Goal: Task Accomplishment & Management: Manage account settings

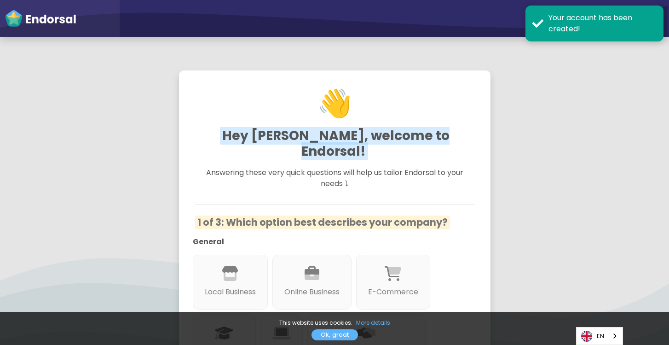
scroll to position [92, 0]
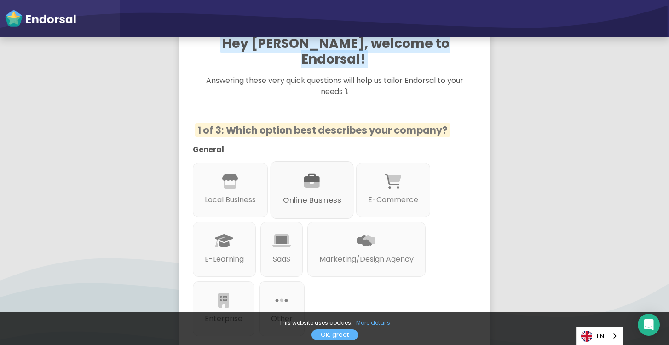
click at [317, 174] on div "Online Business" at bounding box center [311, 190] width 83 height 58
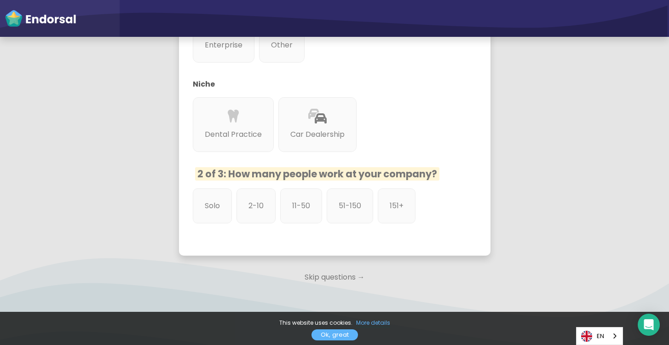
scroll to position [368, 0]
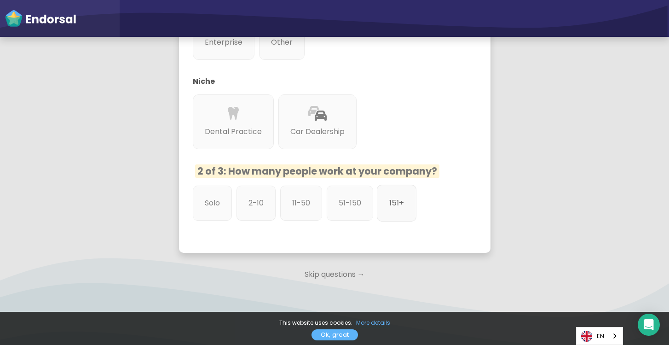
click at [392, 201] on div "151+" at bounding box center [397, 203] width 40 height 37
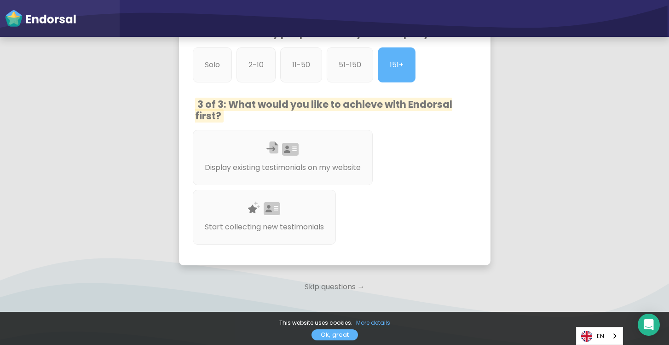
scroll to position [521, 0]
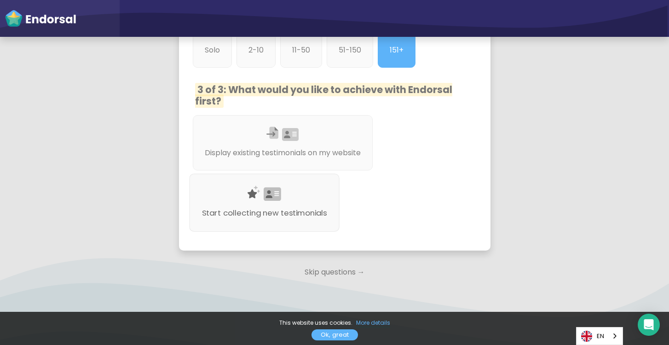
click at [297, 181] on div "Start collecting new testimonials" at bounding box center [264, 203] width 151 height 58
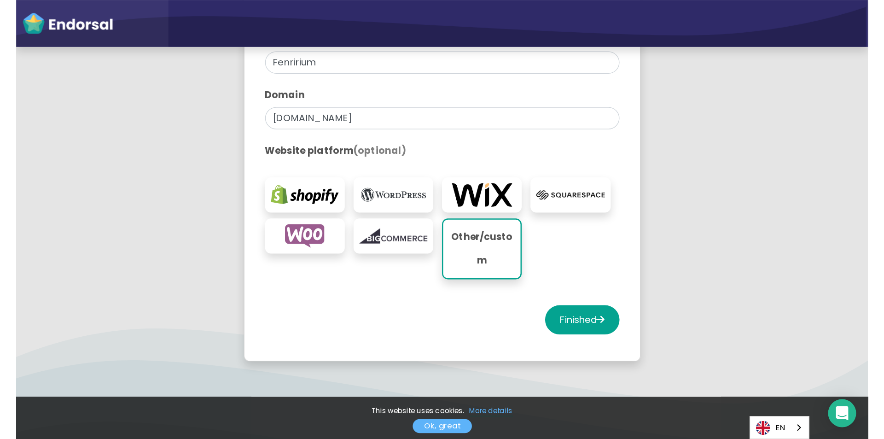
scroll to position [220, 0]
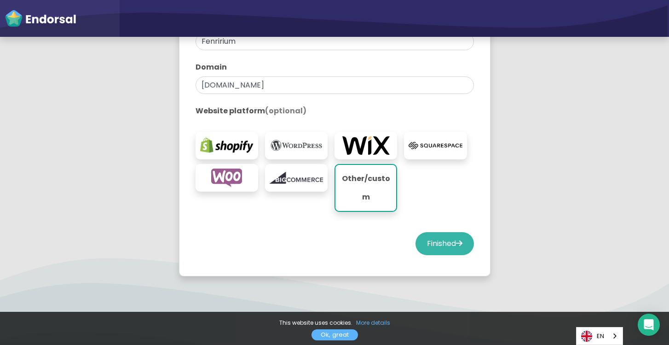
click at [459, 252] on button "Finished" at bounding box center [445, 243] width 58 height 23
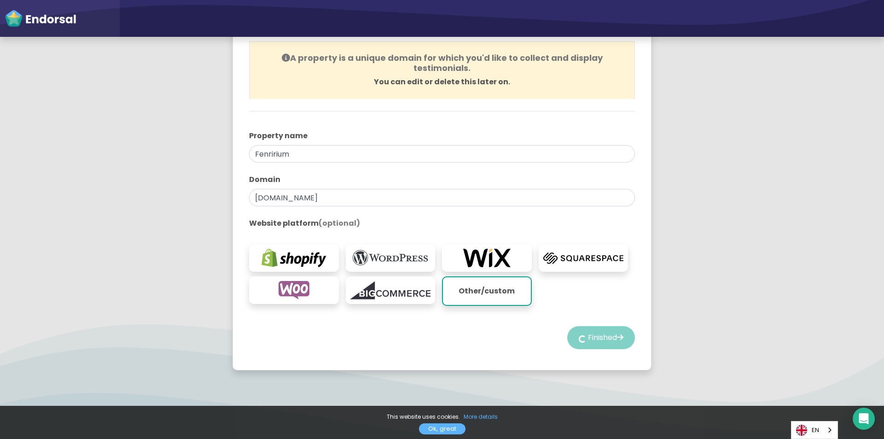
scroll to position [0, 0]
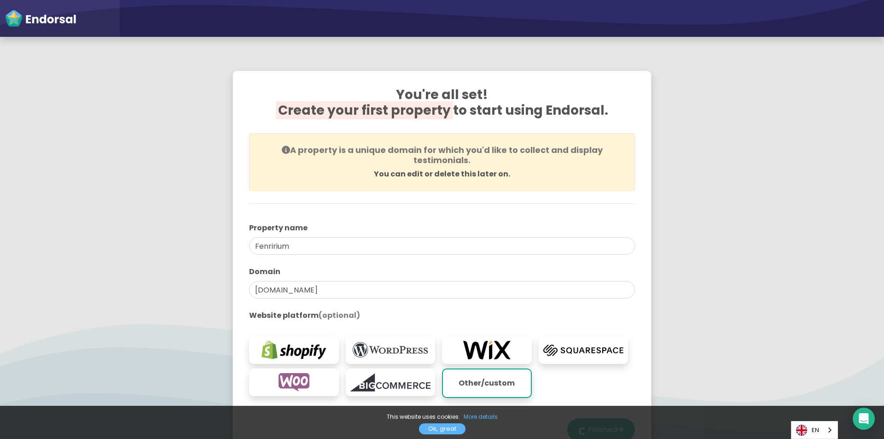
click at [405, 113] on span "Create your first property" at bounding box center [364, 110] width 177 height 18
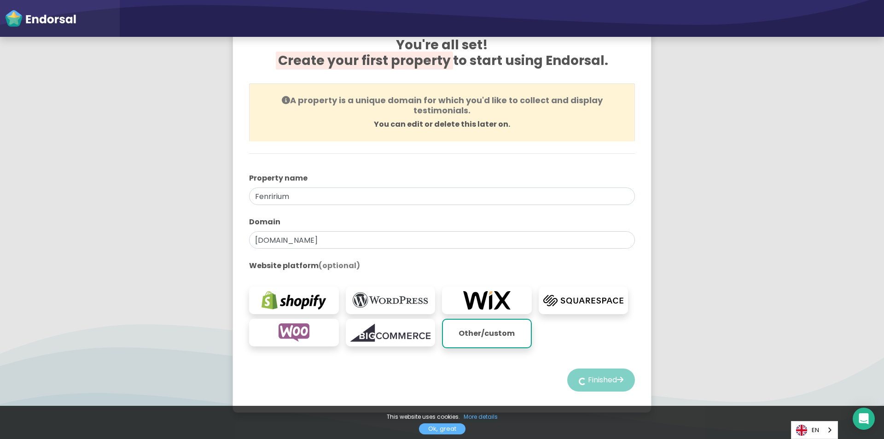
scroll to position [92, 0]
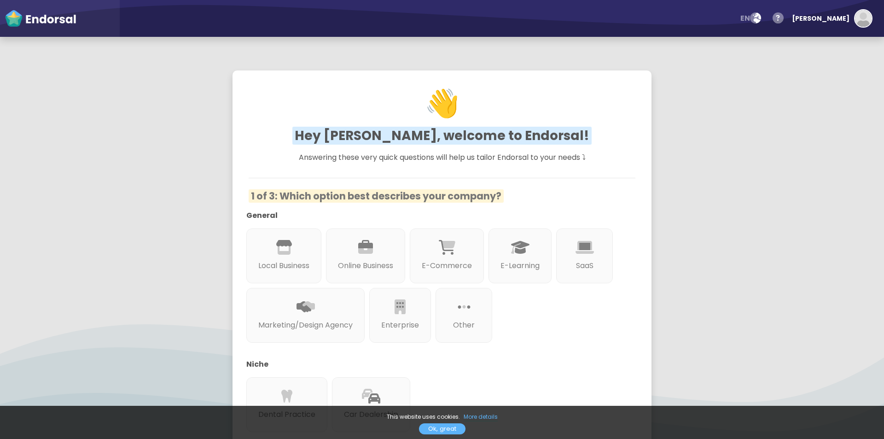
scroll to position [134, 0]
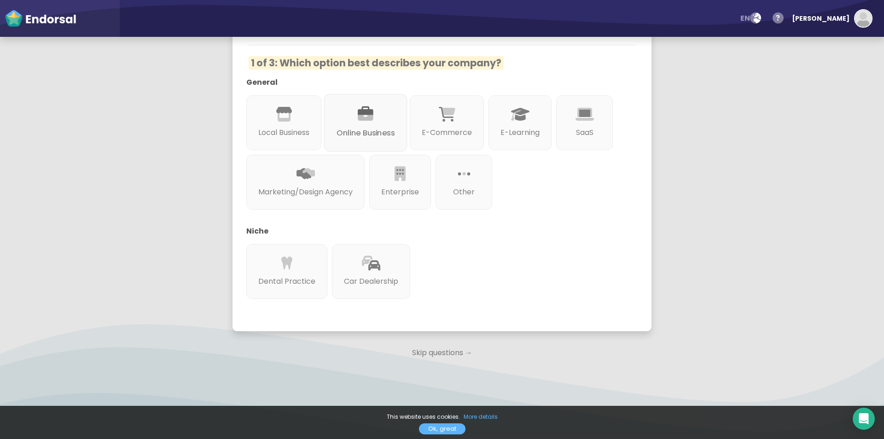
click at [366, 118] on icon at bounding box center [366, 114] width 16 height 16
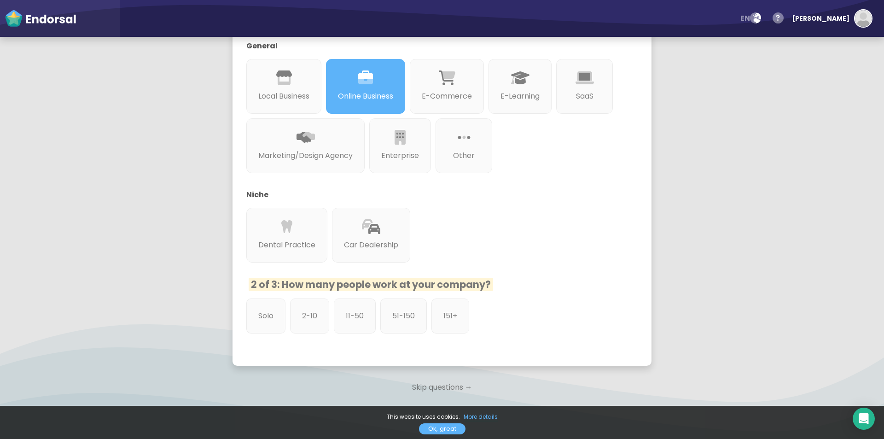
scroll to position [205, 0]
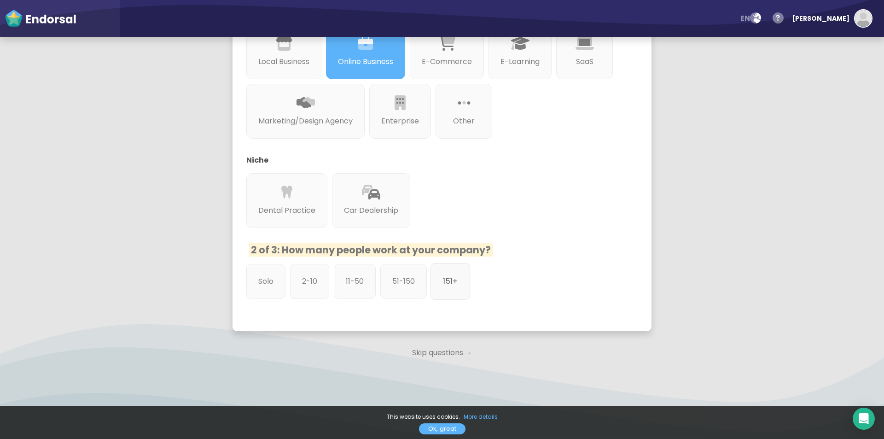
click at [455, 269] on div "151+" at bounding box center [450, 281] width 40 height 37
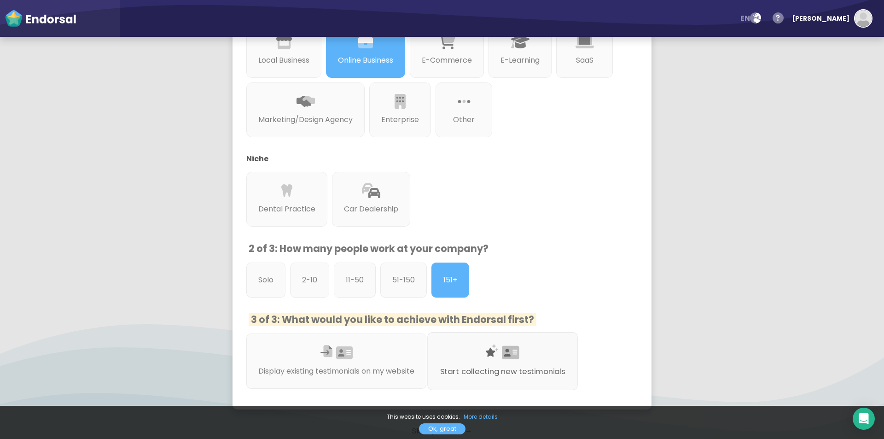
click at [497, 347] on icon at bounding box center [492, 350] width 12 height 12
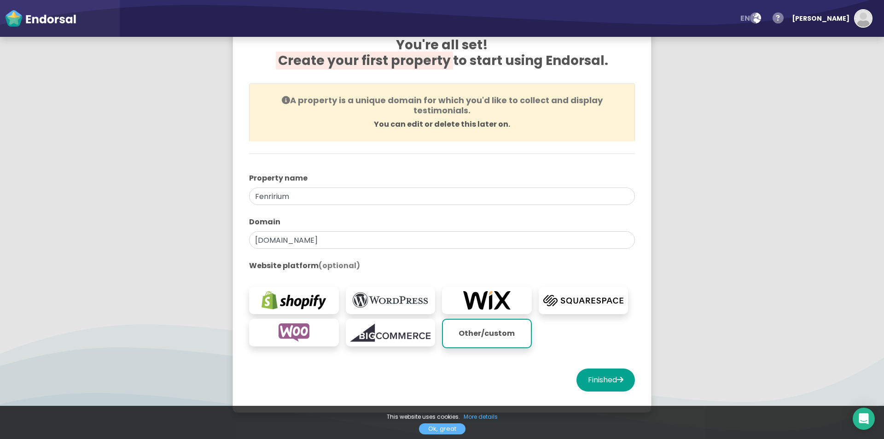
scroll to position [92, 0]
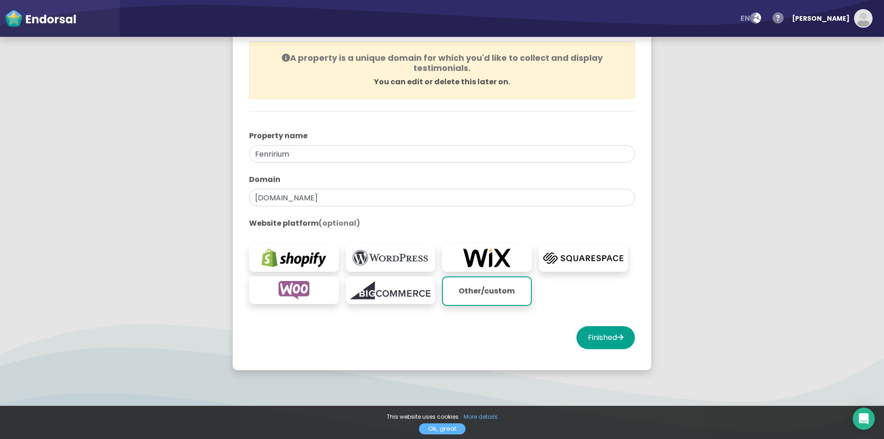
click at [561, 342] on div "Finished" at bounding box center [442, 337] width 386 height 23
click at [578, 343] on button "Finished" at bounding box center [605, 337] width 58 height 23
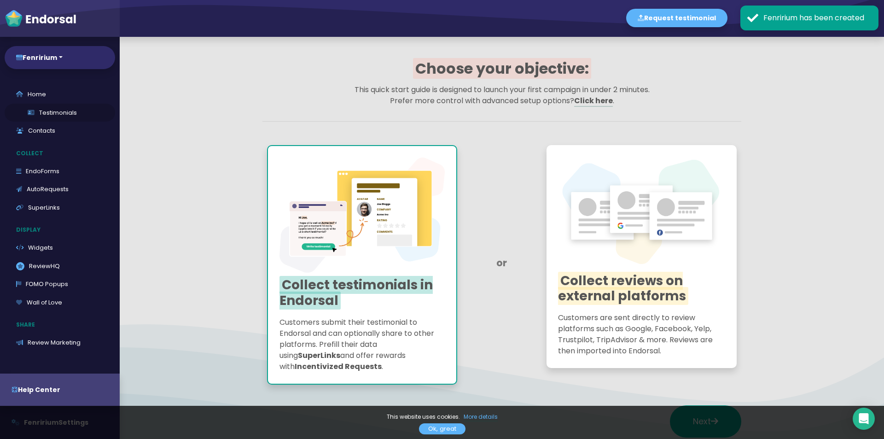
click at [36, 114] on link "Testimonials" at bounding box center [60, 113] width 110 height 18
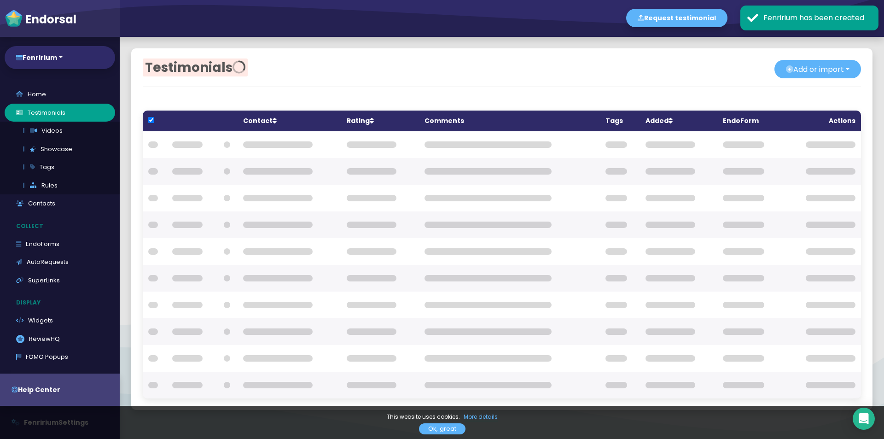
checkbox input "true"
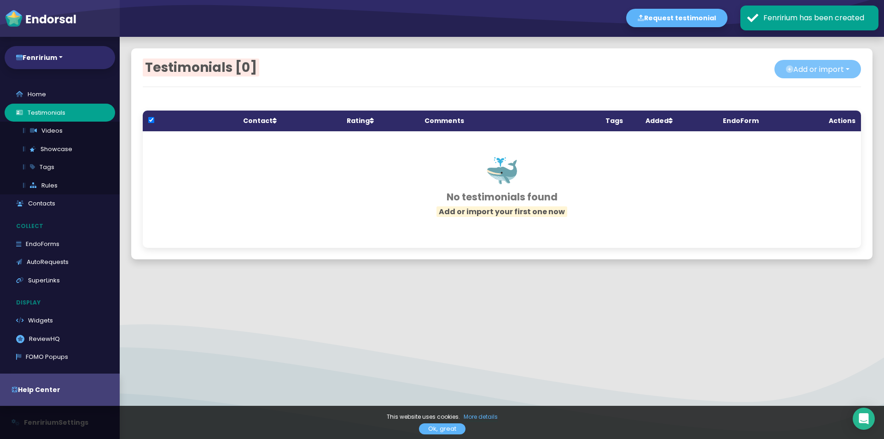
click at [782, 0] on body "Request testimonial en Language English French German Spanish Italian Norwegian…" at bounding box center [442, 0] width 884 height 0
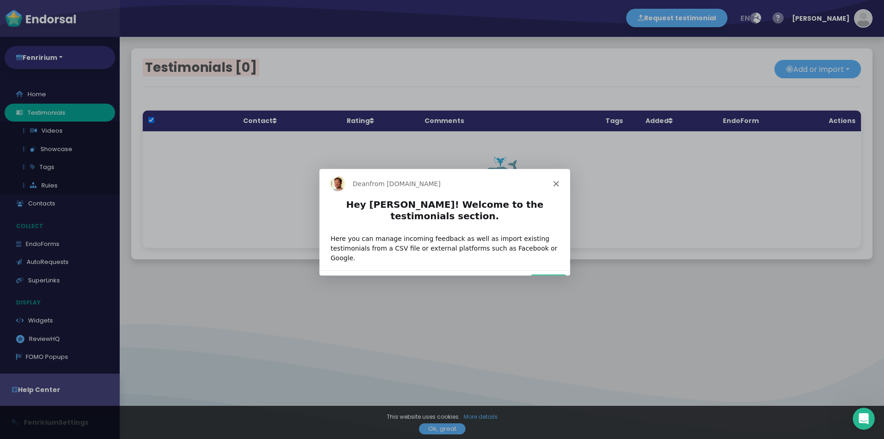
click at [558, 182] on icon "Close" at bounding box center [556, 183] width 6 height 6
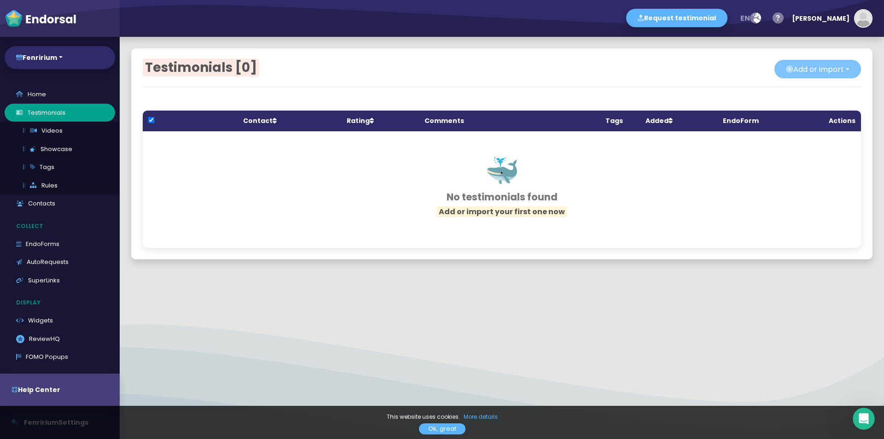
click at [786, 75] on icon at bounding box center [789, 69] width 7 height 18
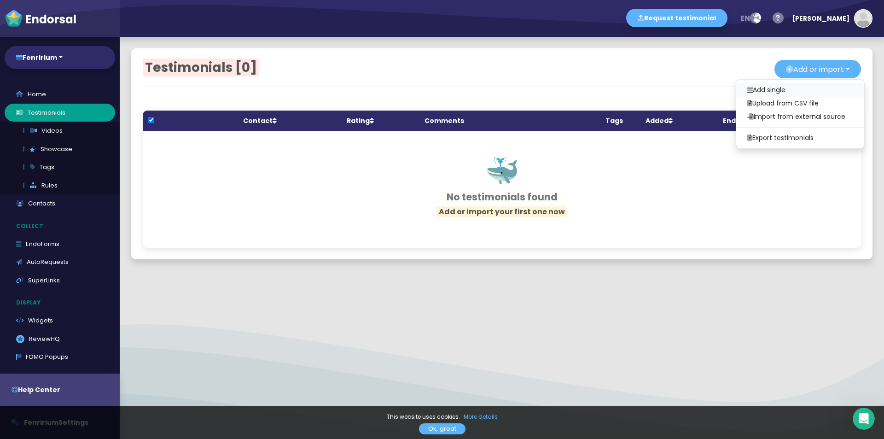
click at [751, 87] on link "Add single" at bounding box center [800, 89] width 128 height 13
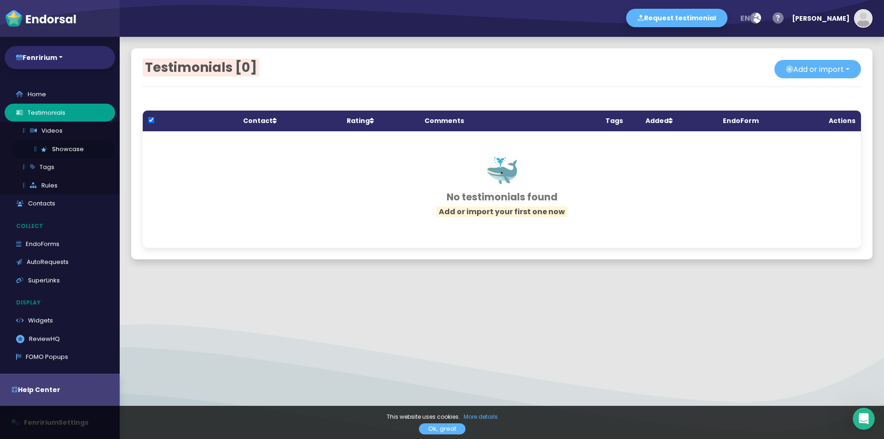
click at [90, 140] on link "Showcase" at bounding box center [64, 149] width 104 height 18
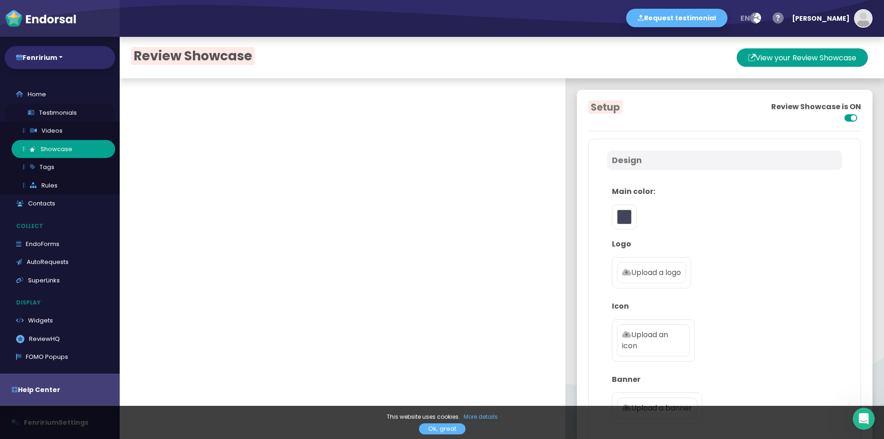
type input "#5DB3F9"
click at [75, 119] on link "Testimonials" at bounding box center [60, 113] width 110 height 18
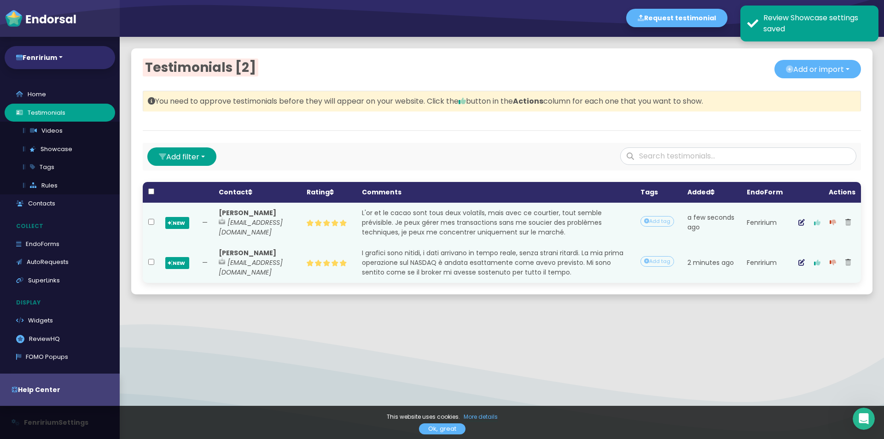
click at [809, 226] on button "button" at bounding box center [817, 222] width 16 height 23
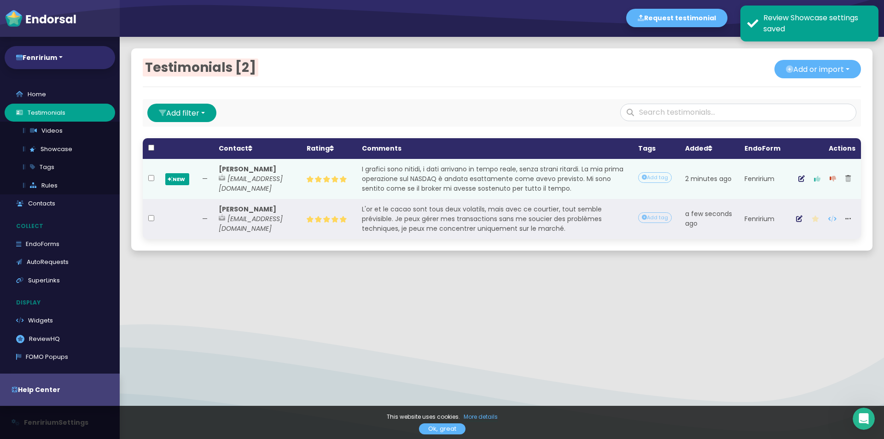
click at [814, 180] on icon "button" at bounding box center [817, 178] width 6 height 6
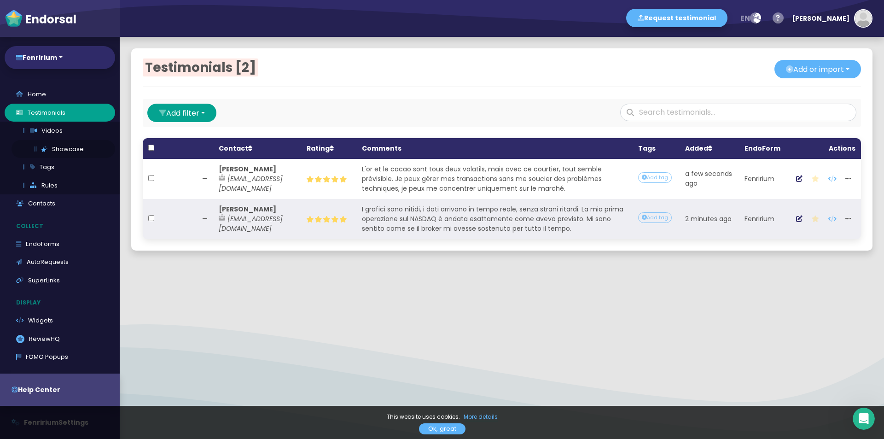
click at [54, 151] on link "Showcase" at bounding box center [64, 149] width 104 height 18
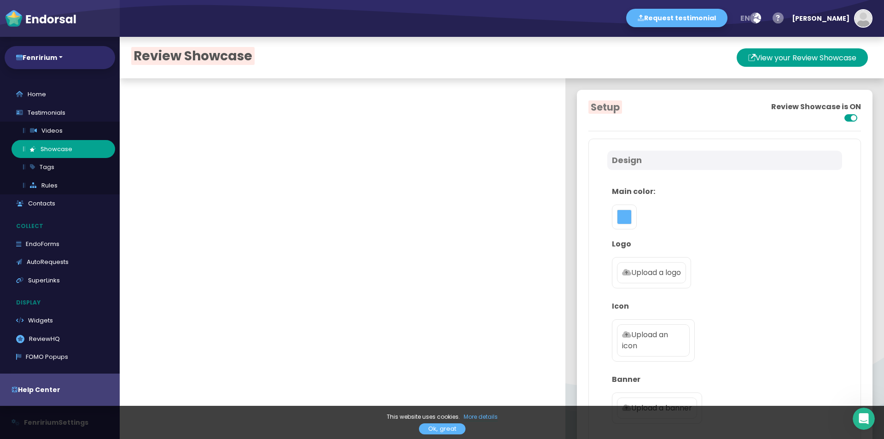
click at [663, 270] on p "Upload a logo" at bounding box center [651, 272] width 59 height 11
click at [0, 0] on input "Upload a logo" at bounding box center [0, 0] width 0 height 0
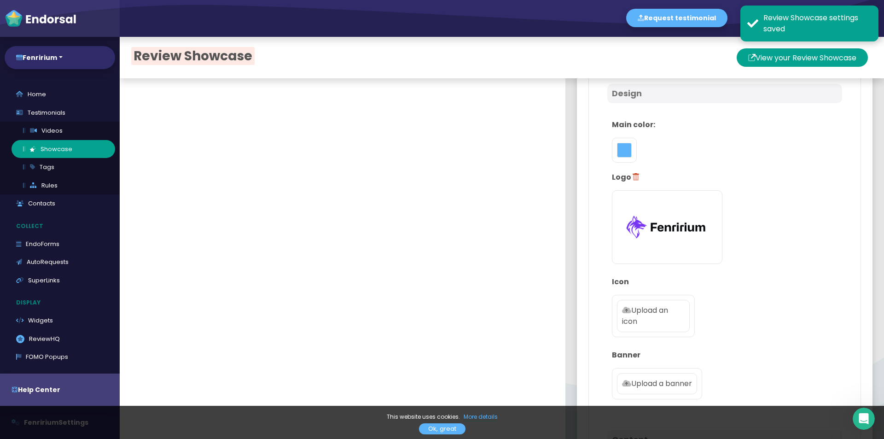
scroll to position [138, 0]
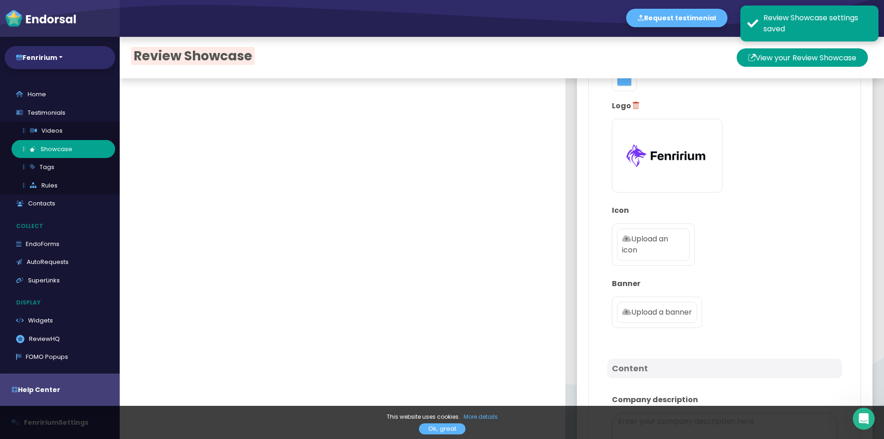
click at [638, 249] on p "Upload an icon" at bounding box center [653, 244] width 63 height 22
click at [0, 0] on input "Upload an icon" at bounding box center [0, 0] width 0 height 0
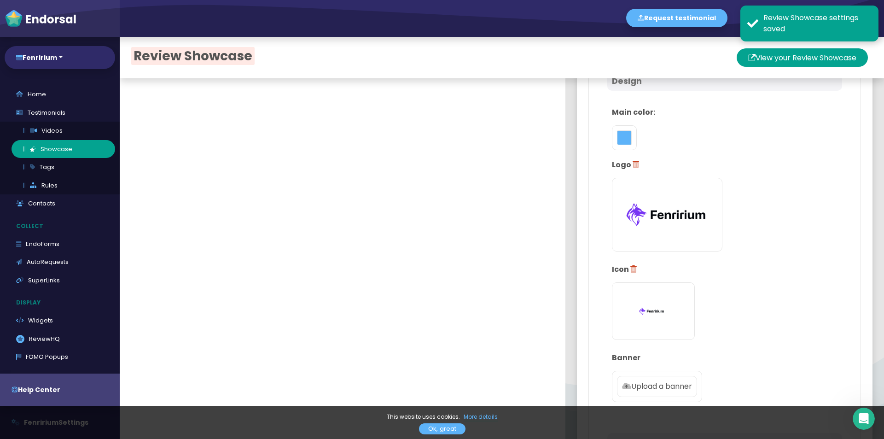
scroll to position [0, 0]
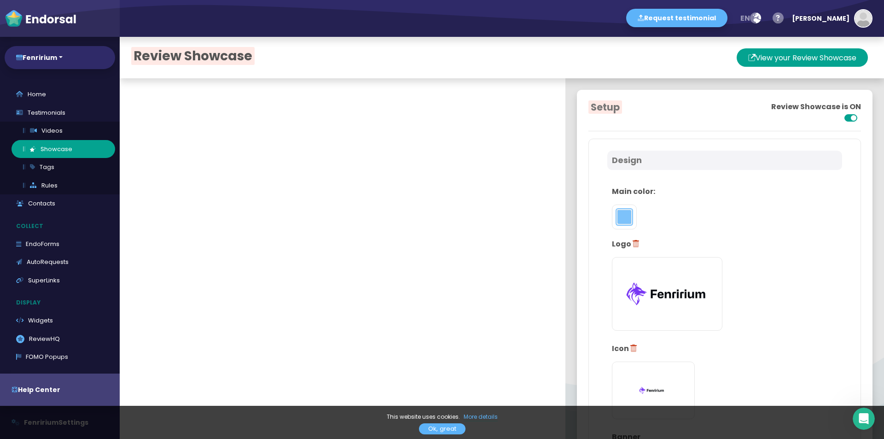
click at [617, 212] on button "toggle color picker dialog" at bounding box center [624, 216] width 15 height 15
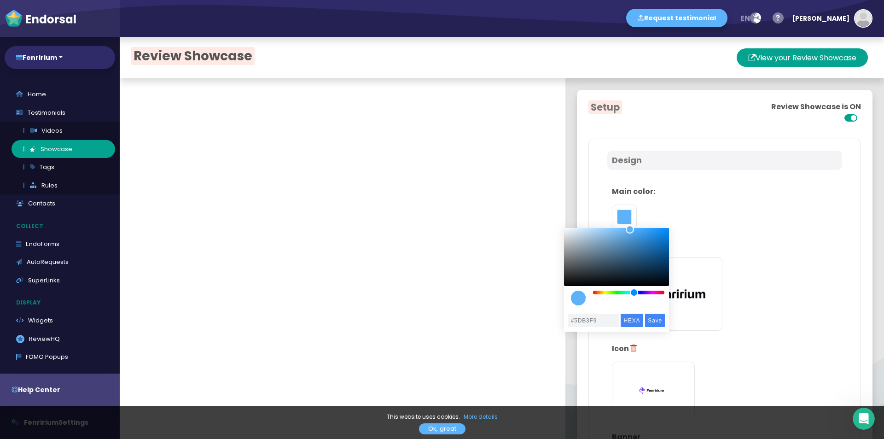
drag, startPoint x: 643, startPoint y: 294, endPoint x: 648, endPoint y: 292, distance: 5.0
click at [652, 296] on div "color picker dialog" at bounding box center [616, 266] width 105 height 77
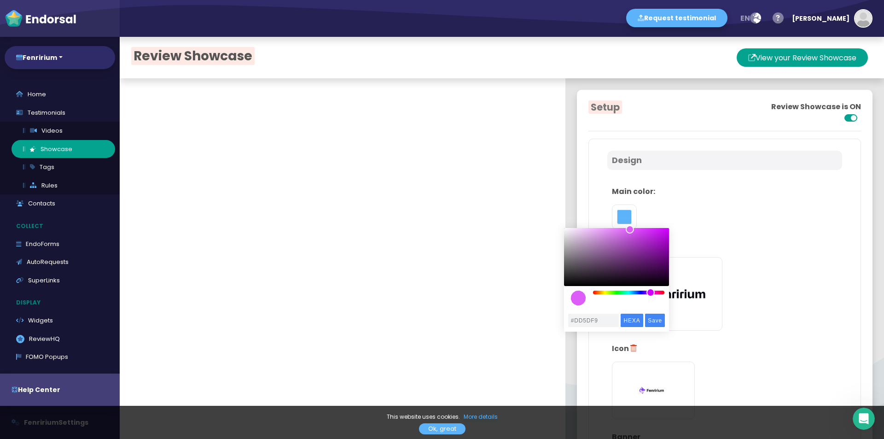
click at [651, 294] on div "color picker dialog" at bounding box center [629, 293] width 72 height 4
click at [647, 293] on div "color picker dialog" at bounding box center [647, 292] width 8 height 8
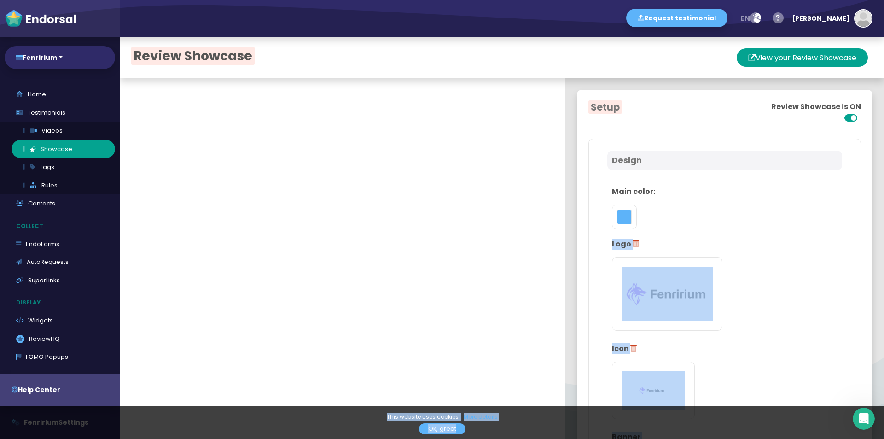
drag, startPoint x: 636, startPoint y: 227, endPoint x: 661, endPoint y: 227, distance: 24.9
click at [661, 227] on div "Main color:" at bounding box center [724, 207] width 235 height 52
drag, startPoint x: 610, startPoint y: 213, endPoint x: 619, endPoint y: 215, distance: 8.9
click at [617, 214] on button "toggle color picker dialog" at bounding box center [624, 216] width 15 height 15
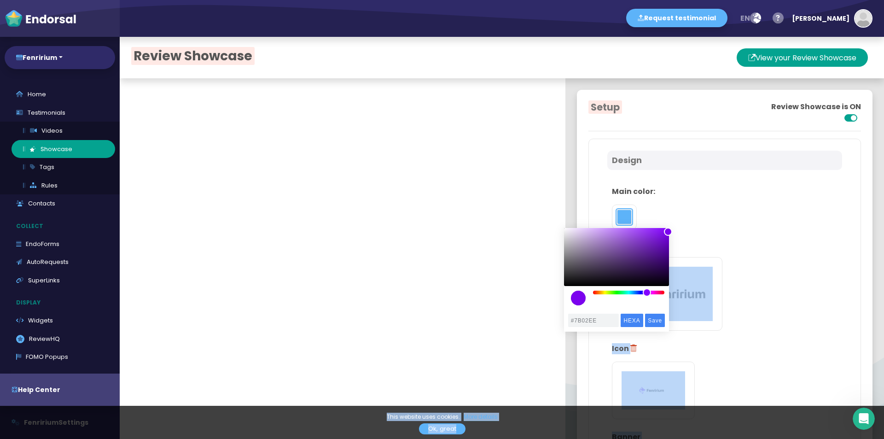
drag, startPoint x: 631, startPoint y: 233, endPoint x: 668, endPoint y: 232, distance: 36.8
click at [668, 232] on div "color picker dialog" at bounding box center [668, 231] width 8 height 8
type input "#6002EE"
click at [646, 294] on div "color picker dialog" at bounding box center [645, 292] width 8 height 8
click at [661, 317] on input "Save" at bounding box center [655, 320] width 20 height 13
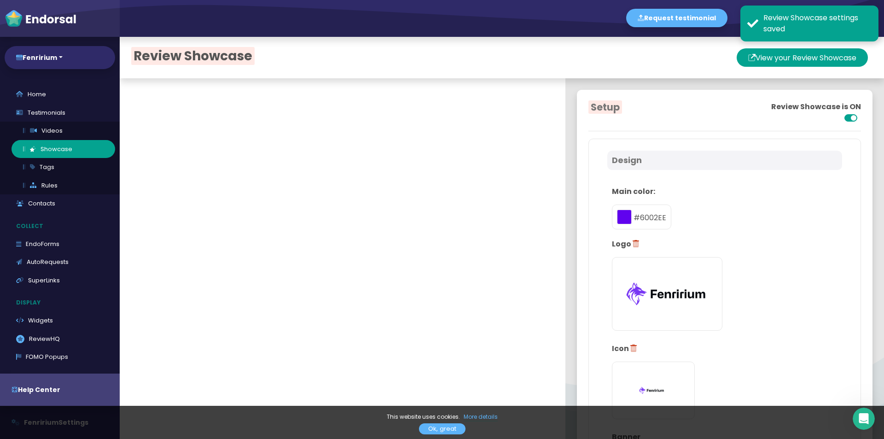
click at [726, 189] on p "Main color:" at bounding box center [725, 191] width 226 height 11
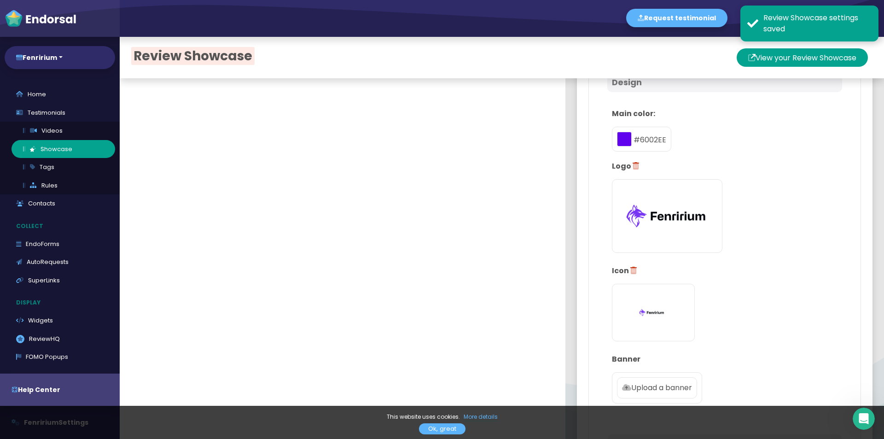
scroll to position [276, 0]
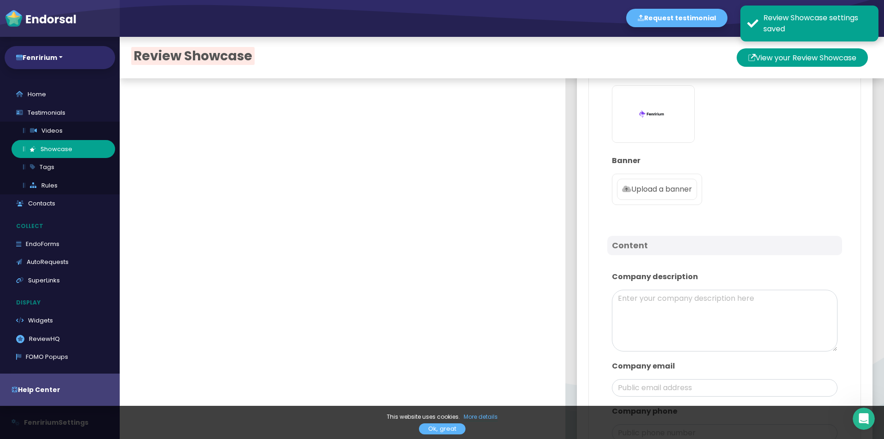
click at [640, 186] on p "Upload a banner" at bounding box center [657, 189] width 70 height 11
click at [0, 0] on input "Upload a banner" at bounding box center [0, 0] width 0 height 0
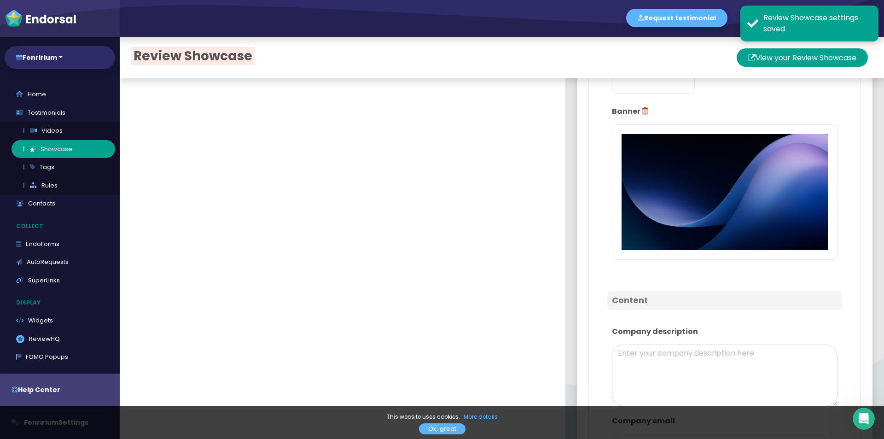
scroll to position [460, 0]
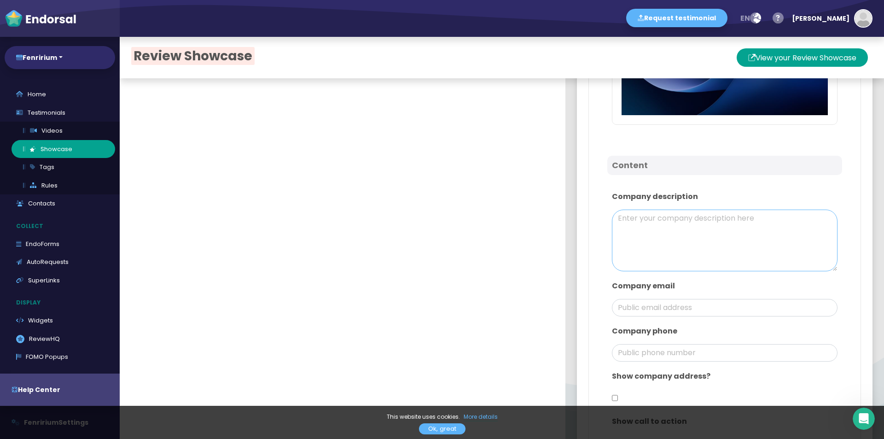
click at [697, 234] on textarea at bounding box center [725, 240] width 226 height 62
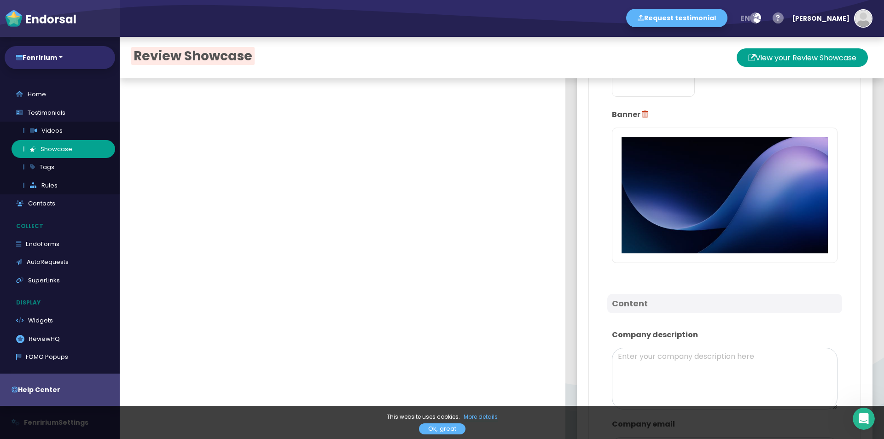
scroll to position [552, 0]
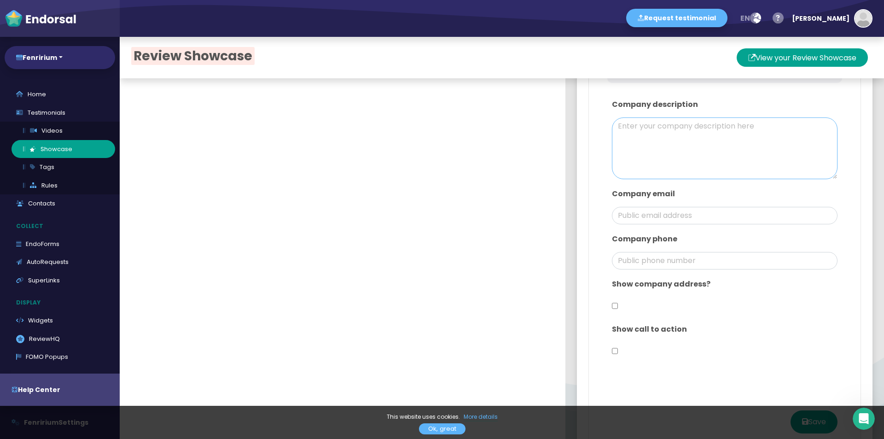
click at [632, 145] on textarea at bounding box center [725, 148] width 226 height 62
click at [625, 139] on textarea at bounding box center [725, 148] width 226 height 62
paste textarea "Welcome to Fenririum! At [GEOGRAPHIC_DATA], we are dedicated to creating a trad…"
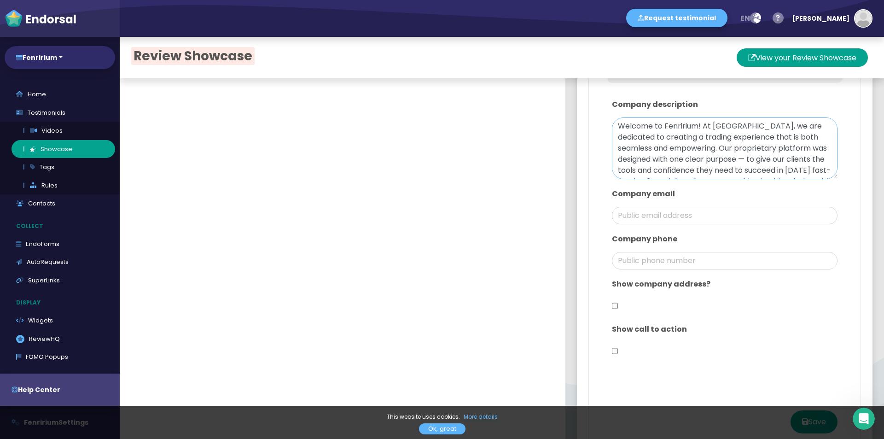
scroll to position [118, 0]
type textarea "Welcome to Fenririum! At [GEOGRAPHIC_DATA], we are dedicated to creating a trad…"
click at [645, 217] on input "email" at bounding box center [725, 215] width 226 height 17
type input "[EMAIL_ADDRESS][DOMAIN_NAME]"
click at [611, 299] on div "Show company address?" at bounding box center [724, 296] width 235 height 45
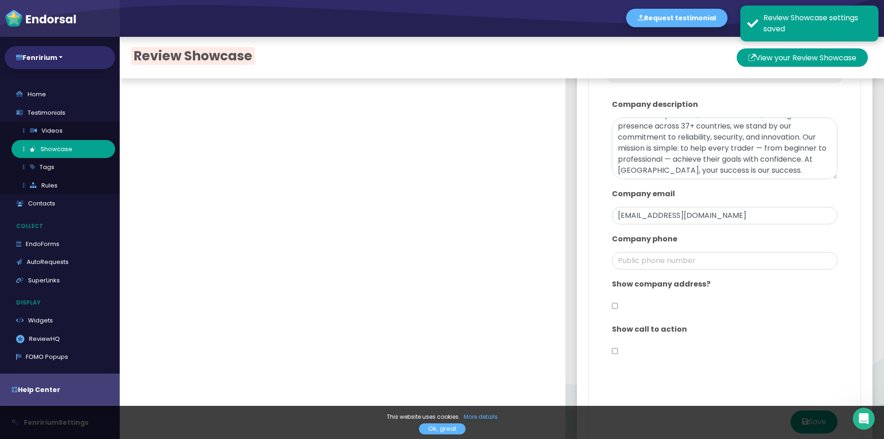
click at [612, 302] on input "checkbox" at bounding box center [615, 305] width 6 height 17
checkbox input "true"
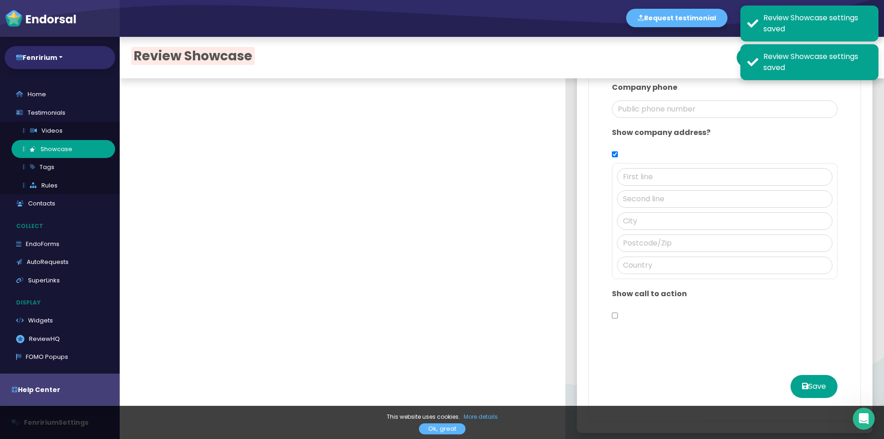
scroll to position [706, 0]
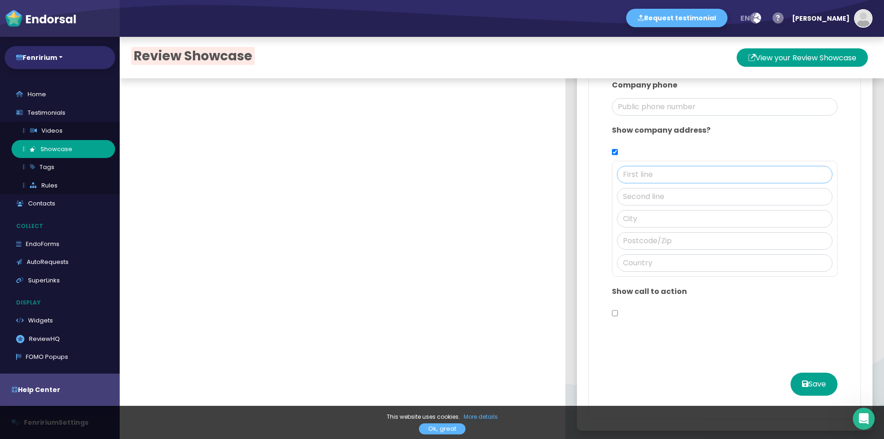
click at [660, 178] on input "text" at bounding box center [724, 174] width 215 height 17
paste input "27 [GEOGRAPHIC_DATA]"
type input "27 [GEOGRAPHIC_DATA]"
click at [618, 195] on input "text" at bounding box center [724, 196] width 215 height 17
click at [646, 238] on input "text" at bounding box center [724, 240] width 215 height 17
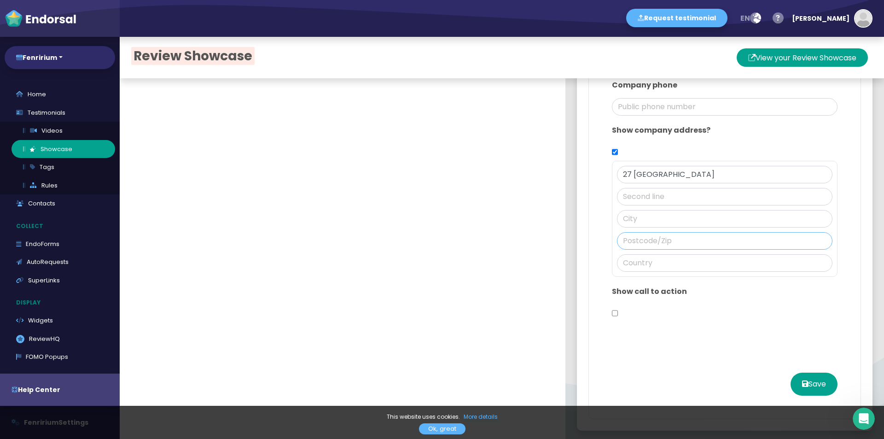
paste input "EC2N 4AA"
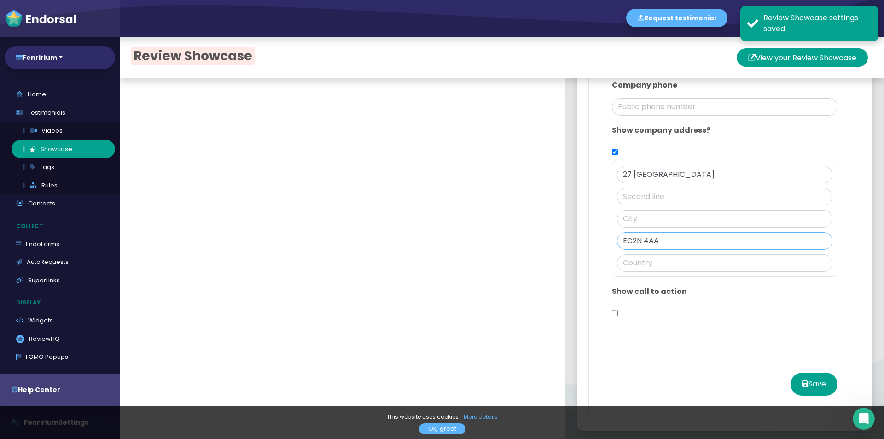
click at [617, 235] on input "EC2N 4AA" at bounding box center [724, 240] width 215 height 17
type input "EC2N 4AA"
click at [623, 210] on input "text" at bounding box center [724, 218] width 215 height 17
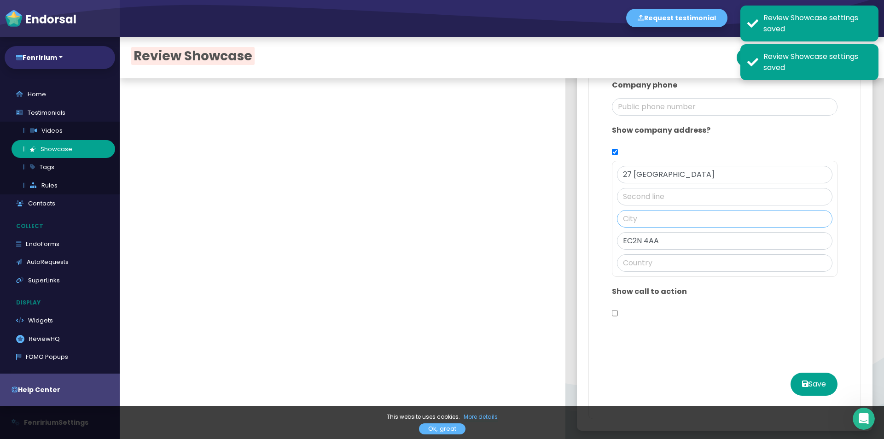
paste input "[GEOGRAPHIC_DATA]"
type input "[GEOGRAPHIC_DATA]"
click at [630, 257] on input "text" at bounding box center [724, 262] width 215 height 17
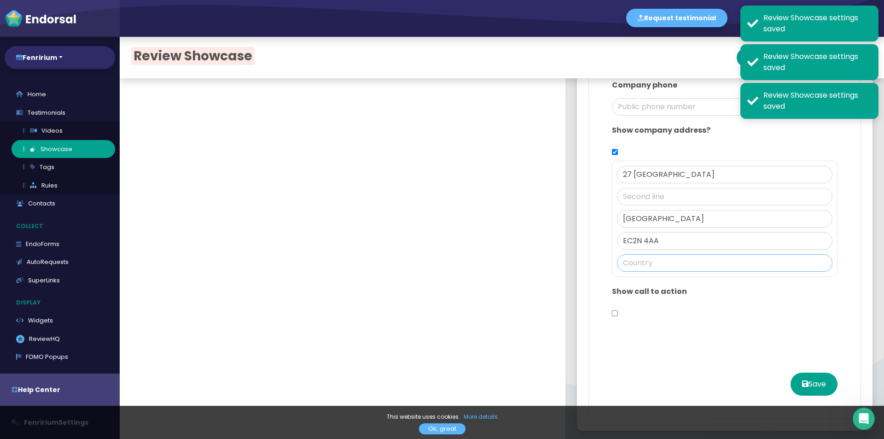
paste input "[GEOGRAPHIC_DATA]"
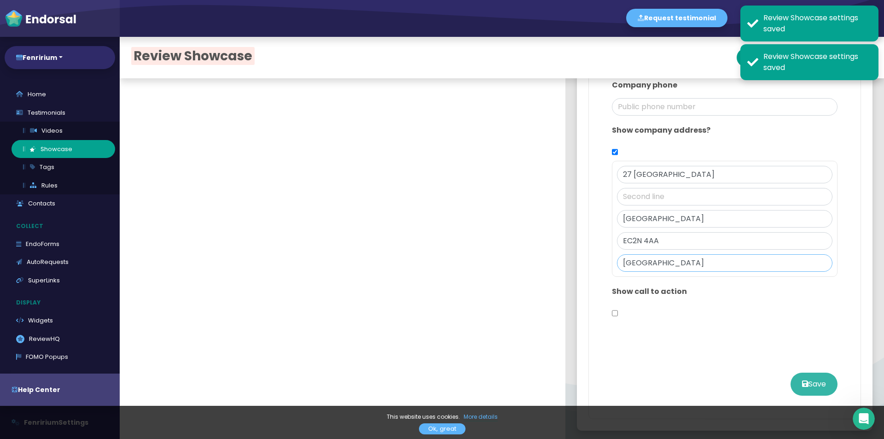
type input "[GEOGRAPHIC_DATA]"
click at [798, 380] on button "Save" at bounding box center [814, 383] width 47 height 23
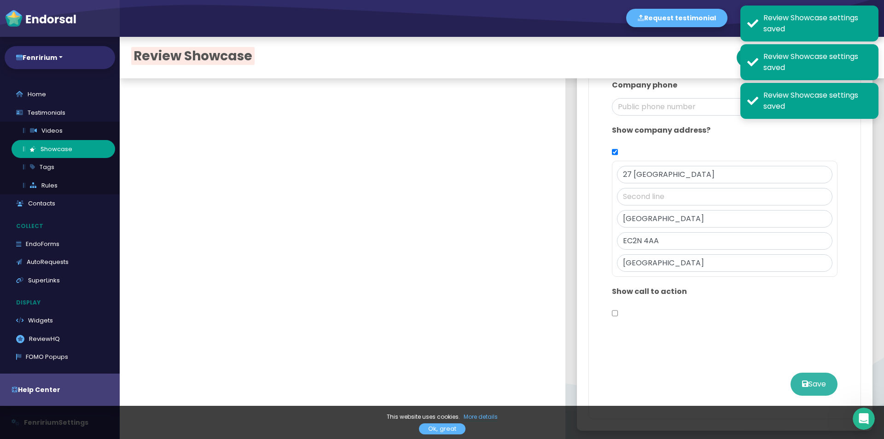
click at [798, 380] on button "Save" at bounding box center [814, 383] width 47 height 23
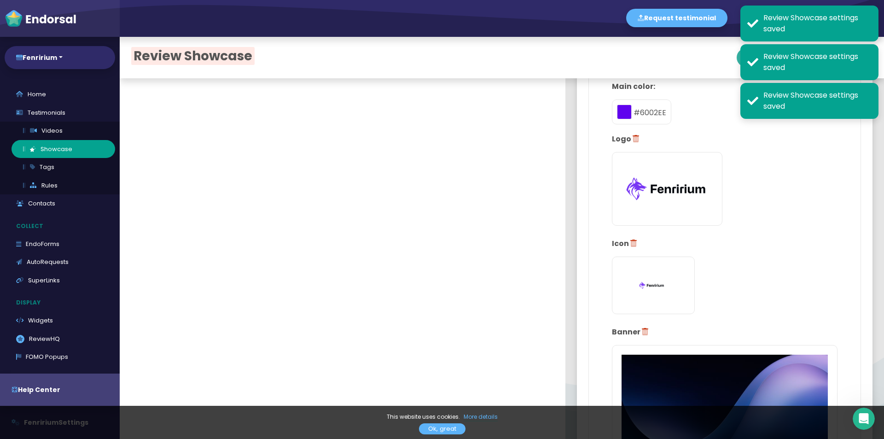
scroll to position [0, 0]
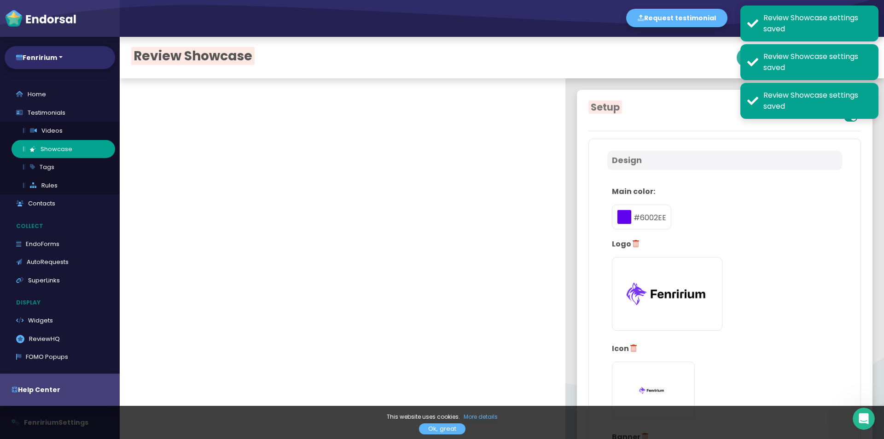
click at [737, 57] on button "View your Review Showcase" at bounding box center [802, 57] width 131 height 18
